Goal: Task Accomplishment & Management: Use online tool/utility

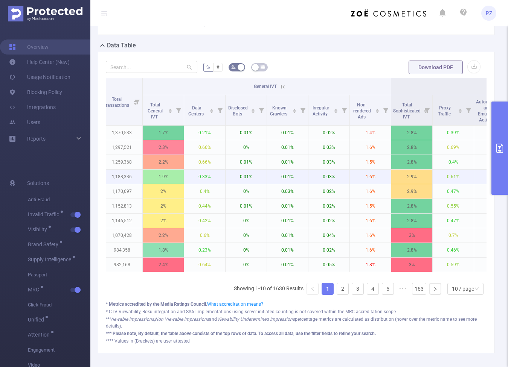
scroll to position [0, 249]
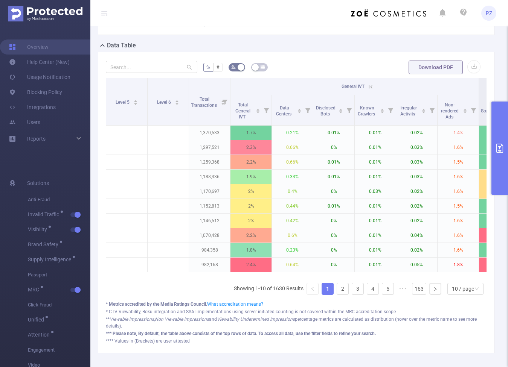
click at [500, 131] on button "primary" at bounding box center [499, 148] width 17 height 93
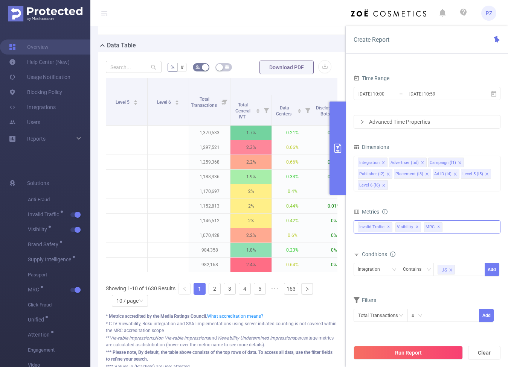
click at [437, 229] on span "✕" at bounding box center [438, 227] width 3 height 9
click at [416, 225] on span "Visibility ✕" at bounding box center [408, 228] width 26 height 10
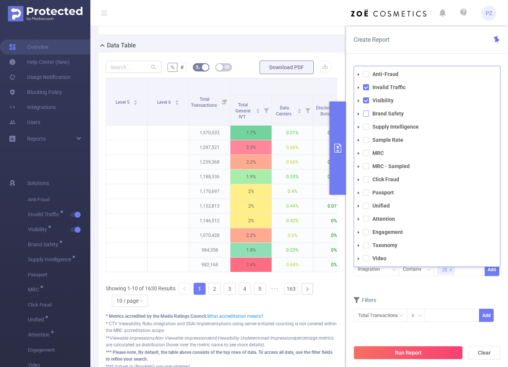
click at [367, 114] on span at bounding box center [366, 114] width 6 height 6
click at [367, 101] on span at bounding box center [366, 101] width 6 height 6
click at [364, 87] on span at bounding box center [366, 87] width 6 height 6
click at [368, 60] on div "PID 1000008 - FT_Sales_Demo 1000008 - FT_Sales_Demo Time Range 2025-09-25 10:00…" at bounding box center [427, 219] width 162 height 322
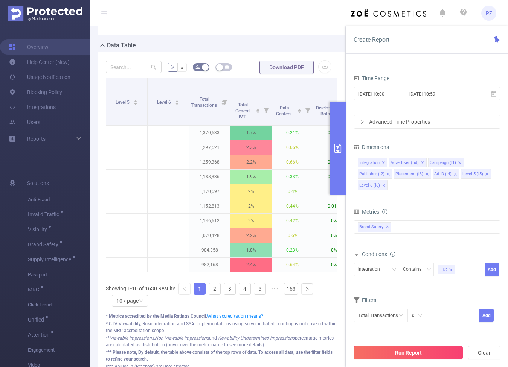
click at [396, 352] on button "Run Report" at bounding box center [408, 353] width 109 height 14
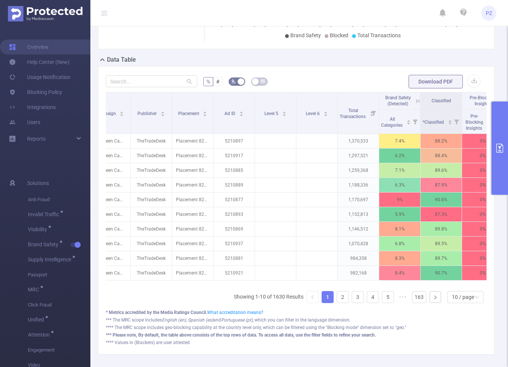
scroll to position [0, 160]
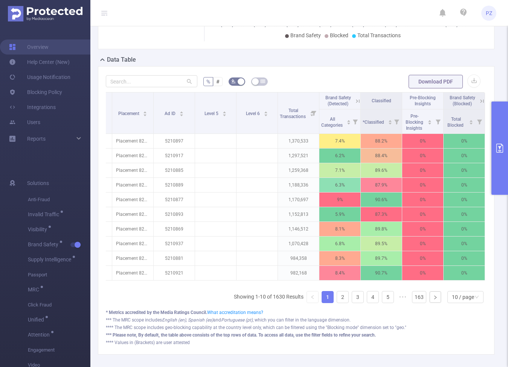
click at [359, 101] on icon at bounding box center [357, 100] width 3 height 3
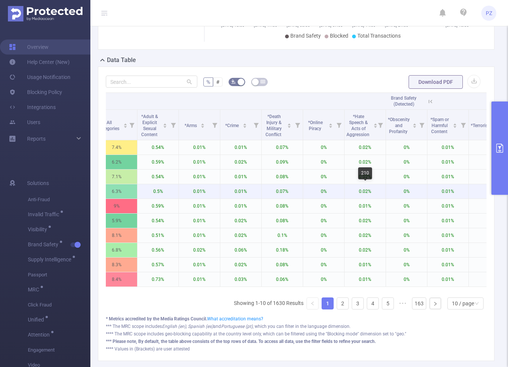
scroll to position [0, 376]
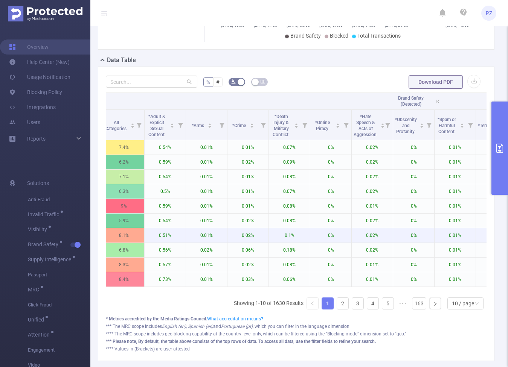
click at [294, 236] on p "0.1%" at bounding box center [289, 236] width 41 height 14
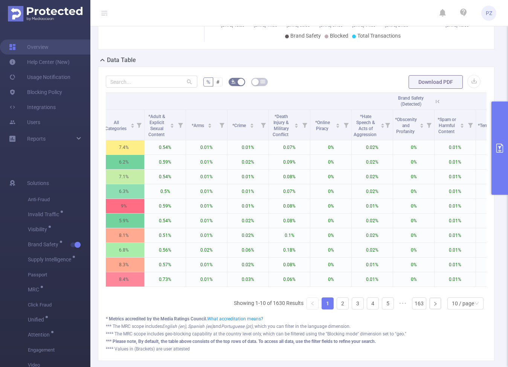
click at [500, 149] on icon "primary" at bounding box center [499, 148] width 9 height 9
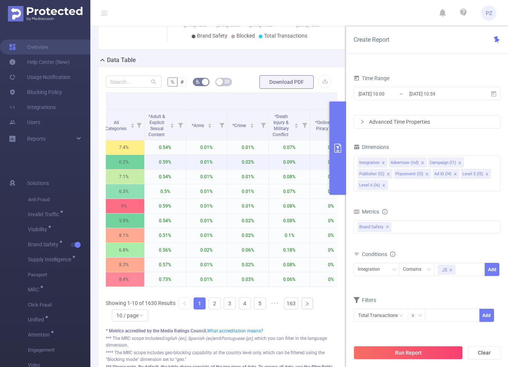
scroll to position [0, 0]
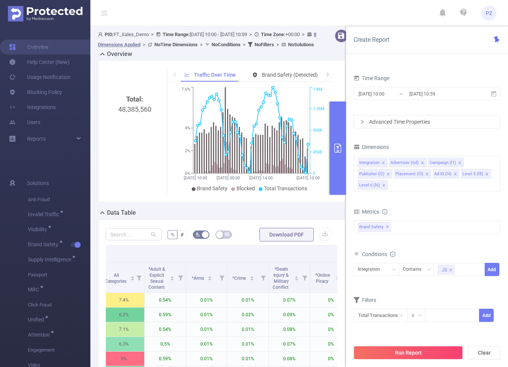
click at [174, 219] on div "Data Table" at bounding box center [224, 214] width 253 height 11
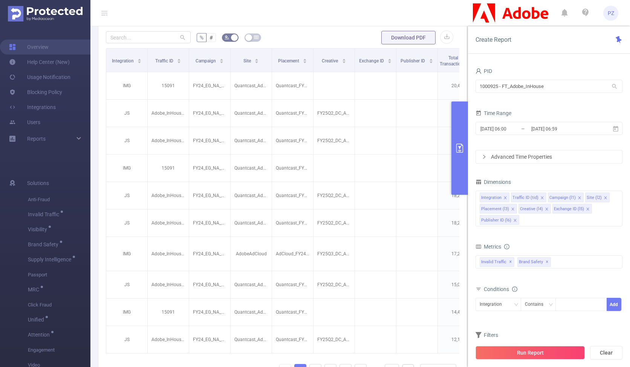
scroll to position [0, 4]
